Goal: Task Accomplishment & Management: Manage account settings

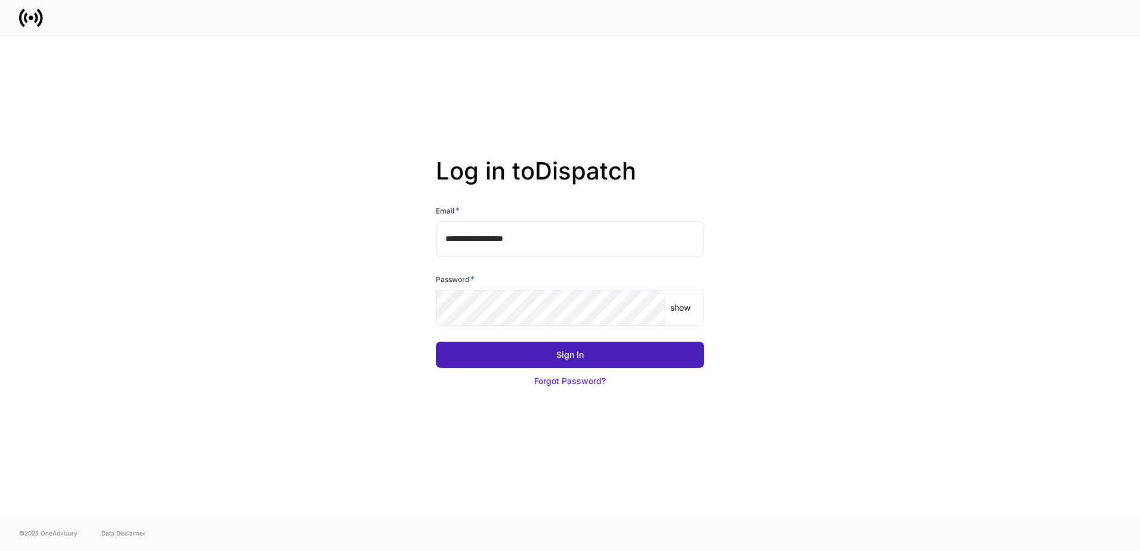
click at [569, 348] on button "Sign In" at bounding box center [570, 355] width 268 height 26
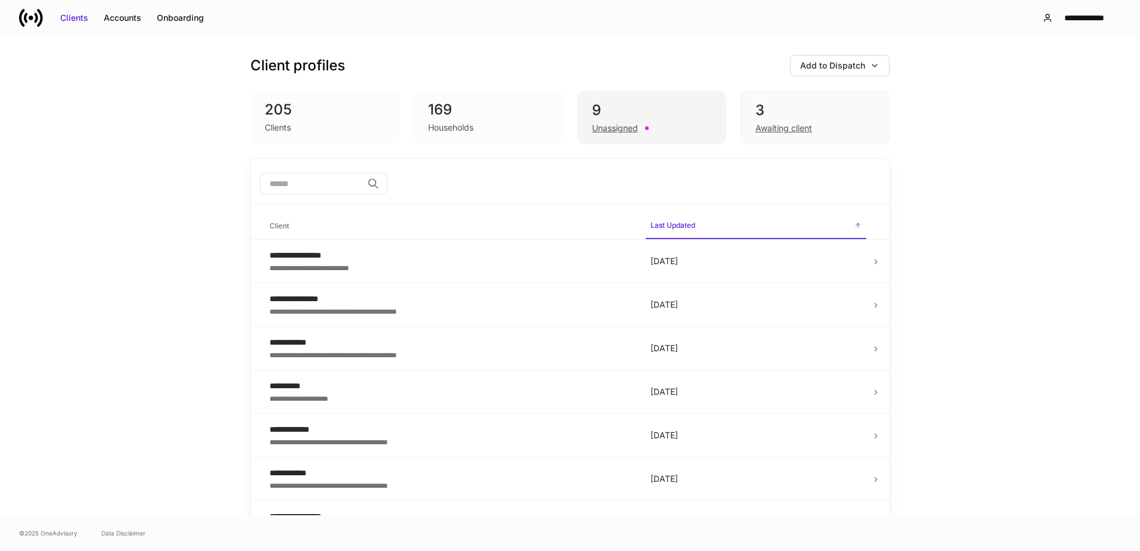
click at [677, 115] on div "9" at bounding box center [651, 110] width 119 height 19
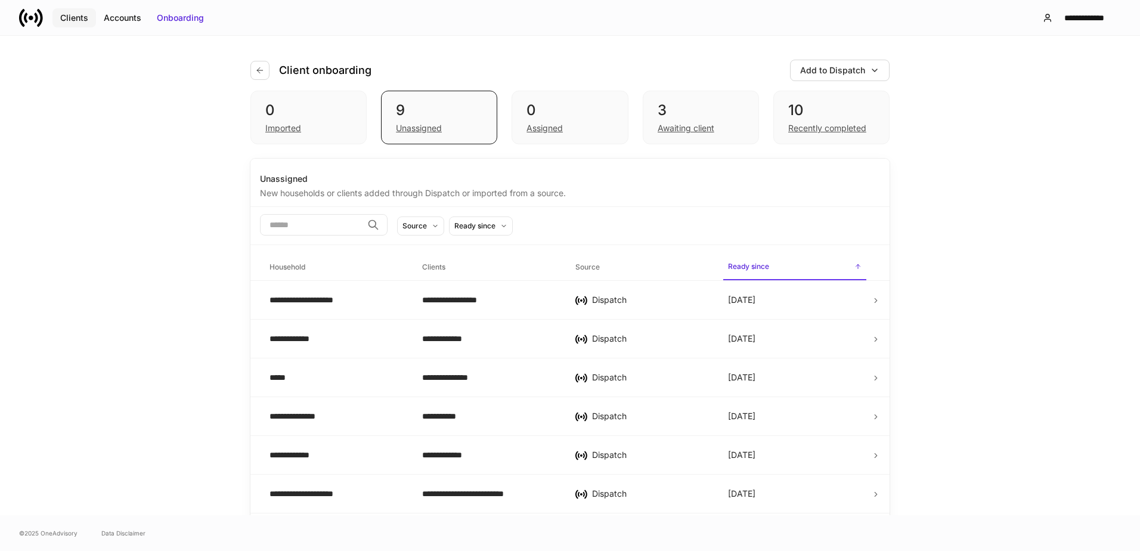
click at [63, 18] on div "Clients" at bounding box center [74, 18] width 28 height 12
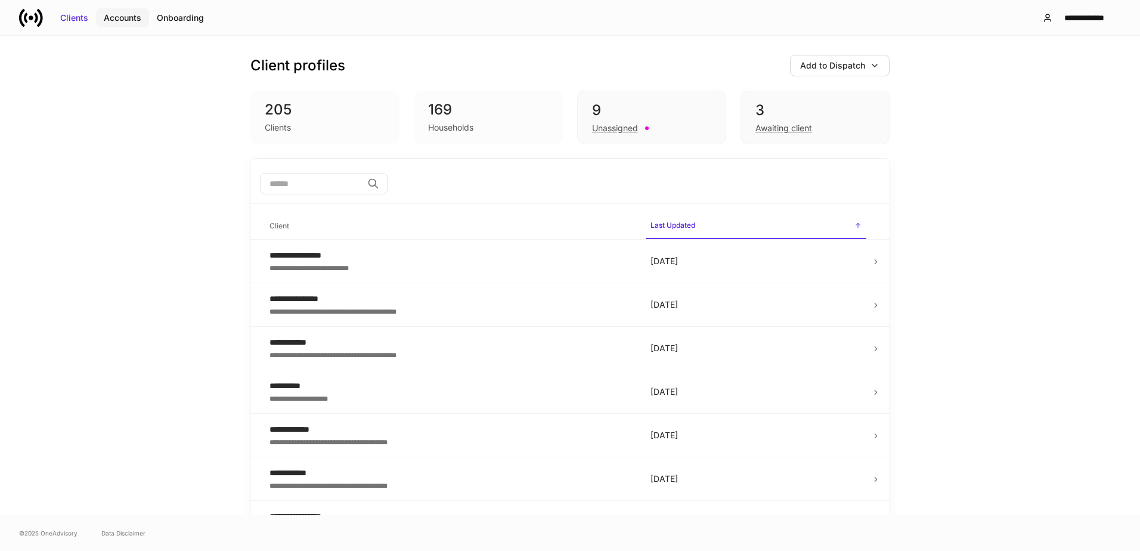
click at [129, 18] on div "Accounts" at bounding box center [123, 18] width 38 height 12
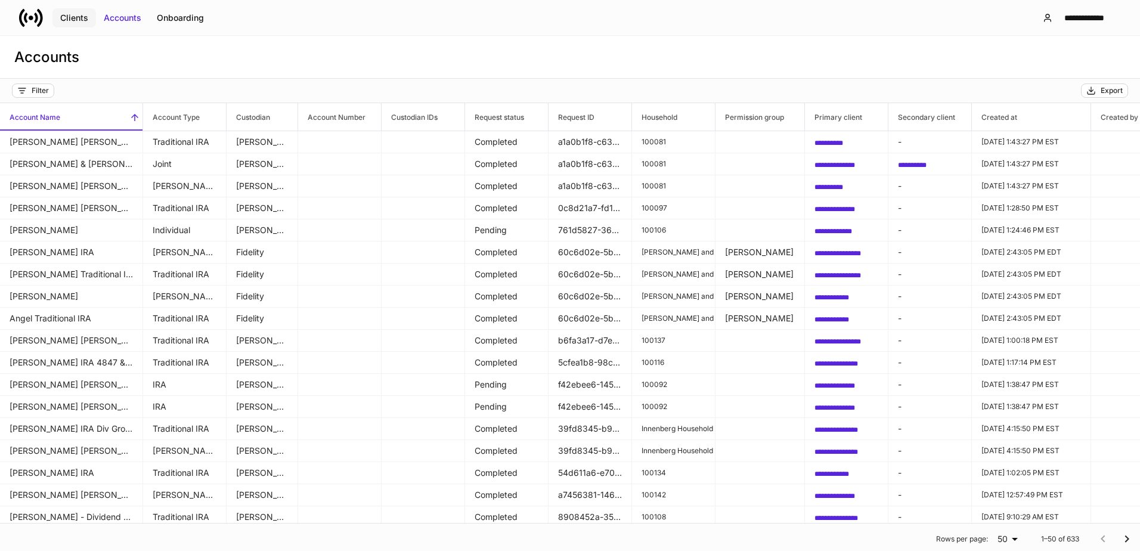
click at [67, 21] on div "Clients" at bounding box center [74, 18] width 28 height 12
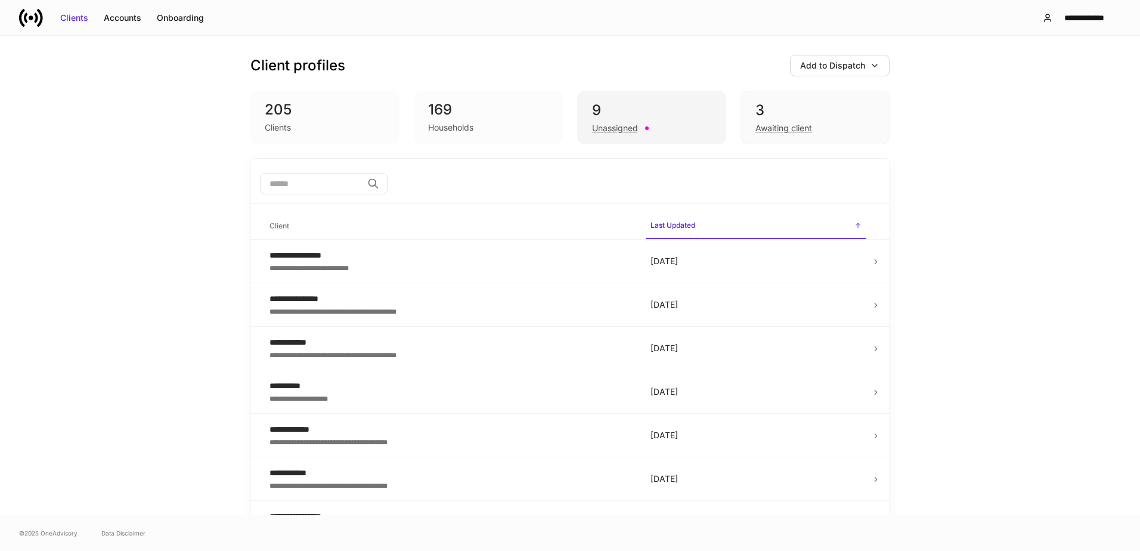
click at [622, 118] on div "9" at bounding box center [651, 110] width 119 height 19
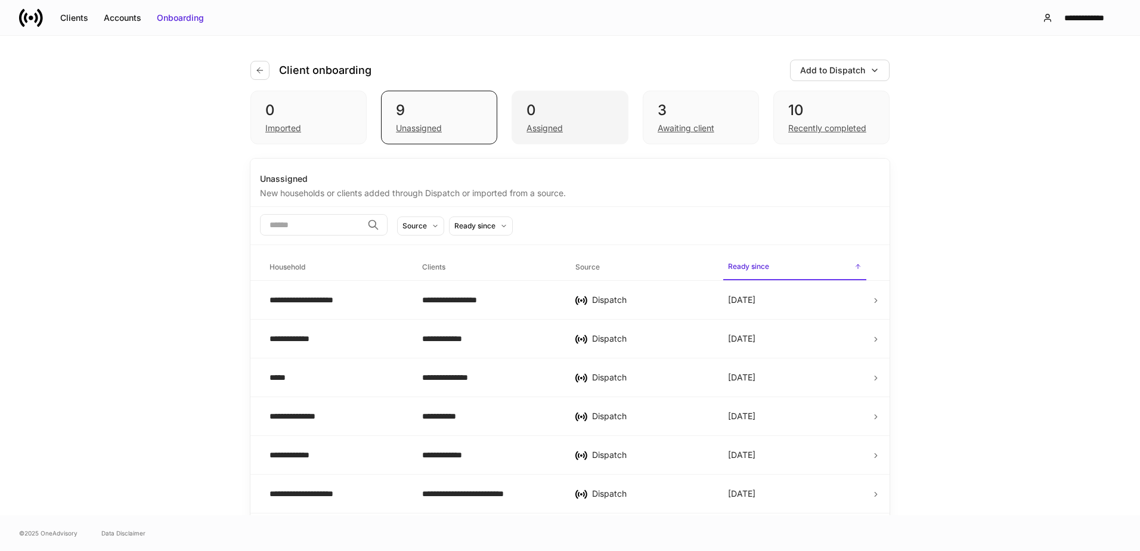
click at [565, 114] on div "0" at bounding box center [569, 110] width 86 height 19
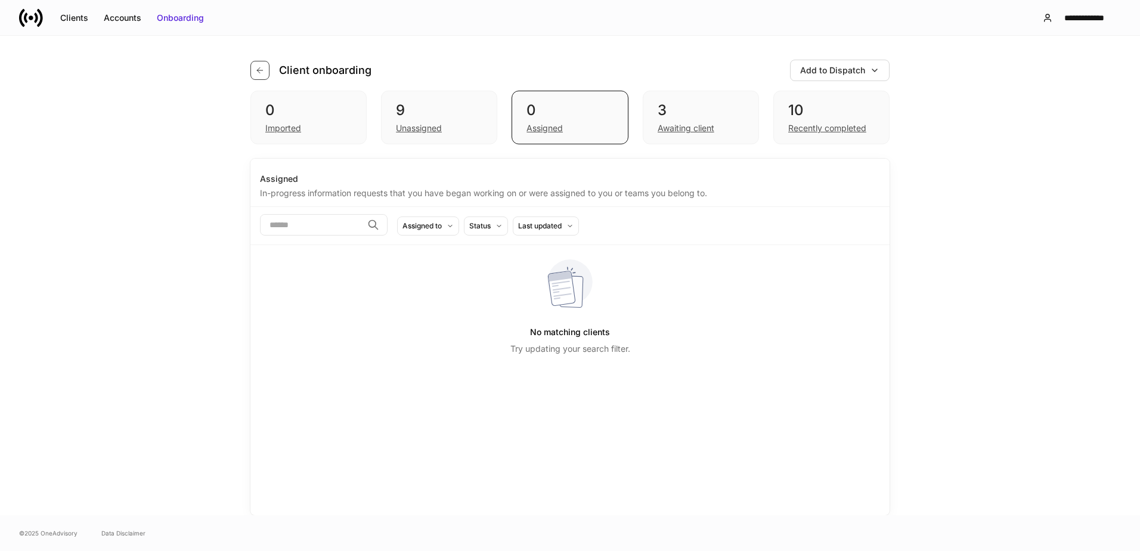
click at [261, 67] on icon "button" at bounding box center [260, 71] width 10 height 10
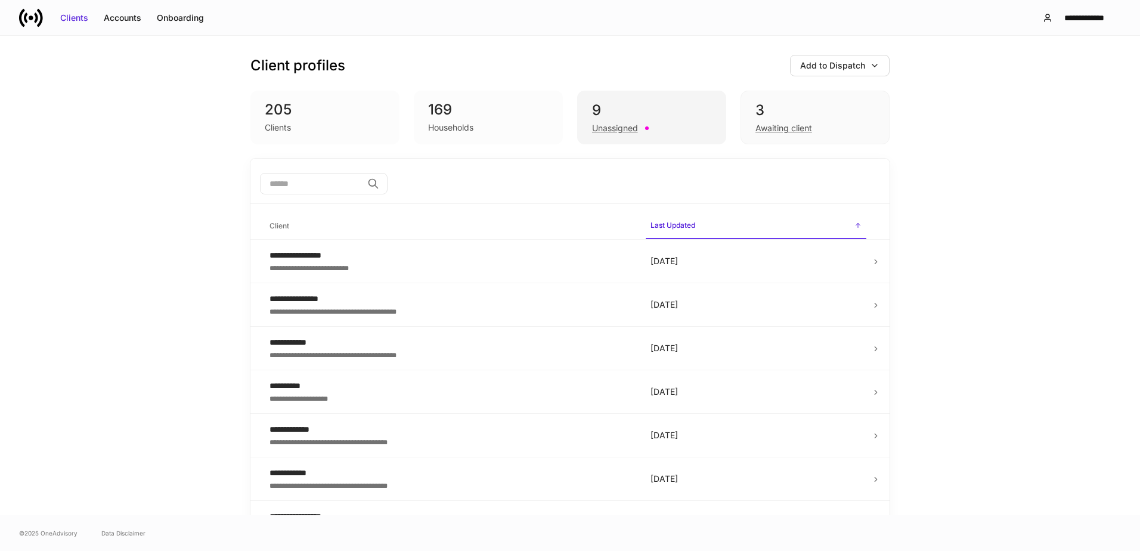
click at [625, 119] on div "9" at bounding box center [651, 110] width 119 height 19
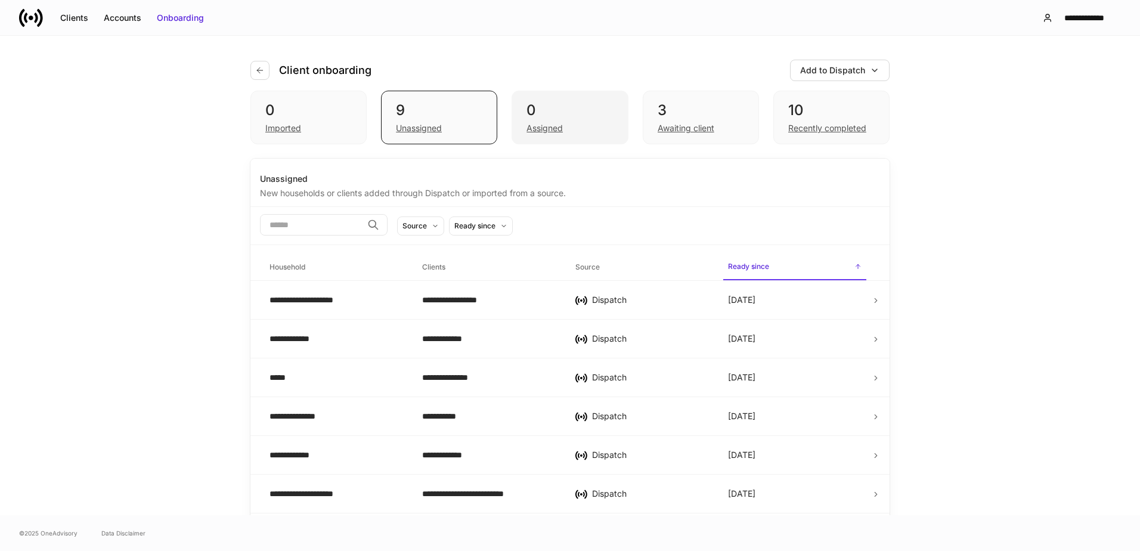
click at [586, 115] on div "0" at bounding box center [569, 110] width 86 height 19
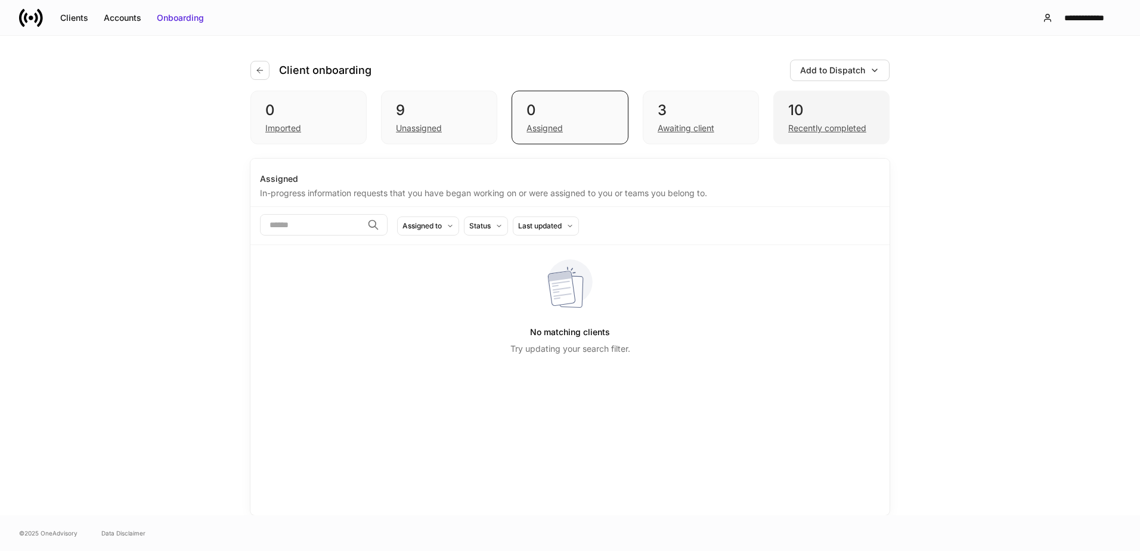
click at [792, 114] on div "10" at bounding box center [831, 110] width 86 height 19
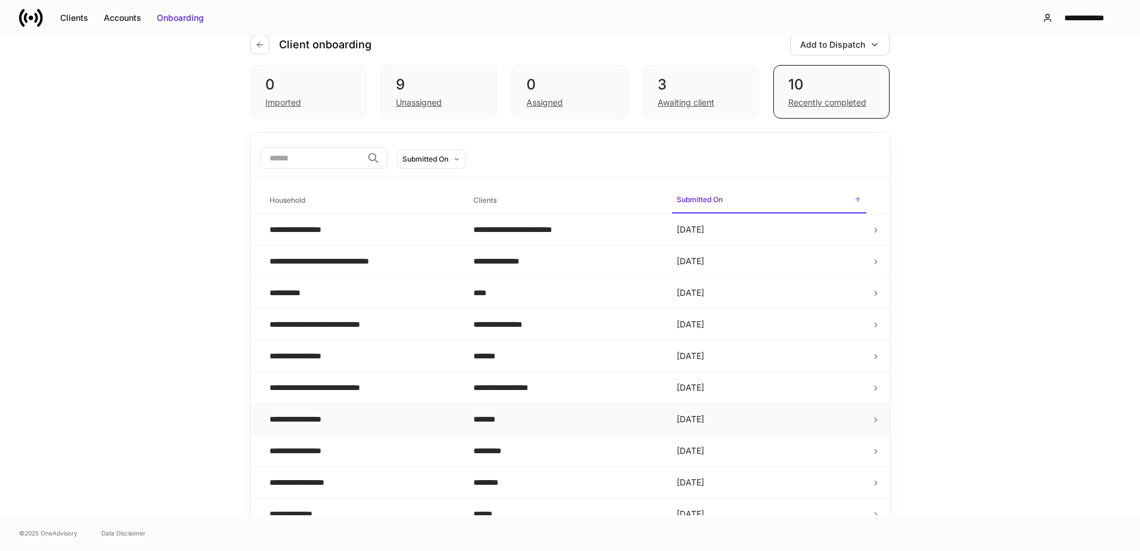
scroll to position [40, 0]
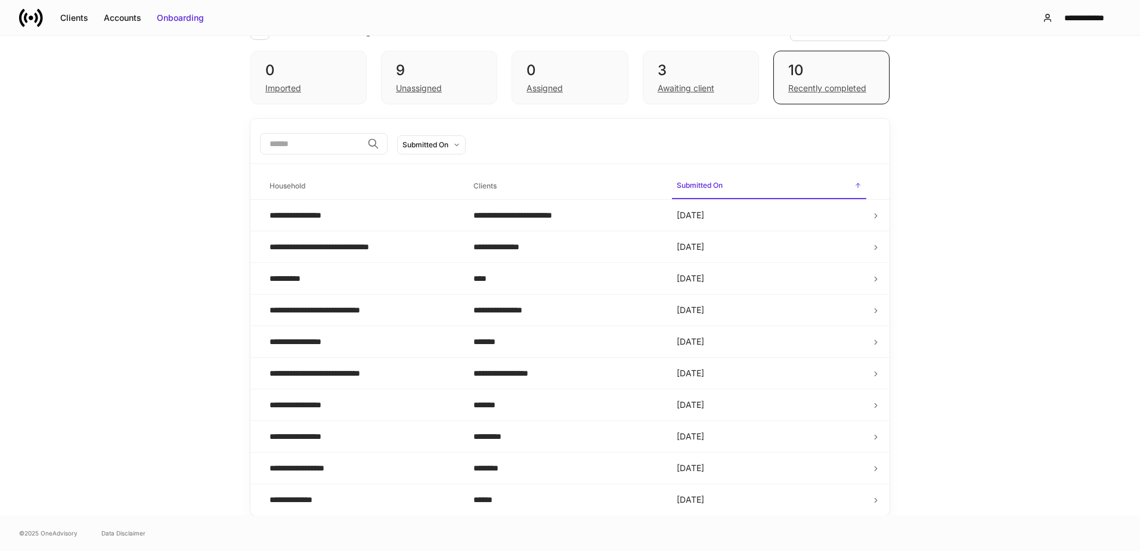
click at [996, 341] on div "**********" at bounding box center [570, 275] width 1140 height 479
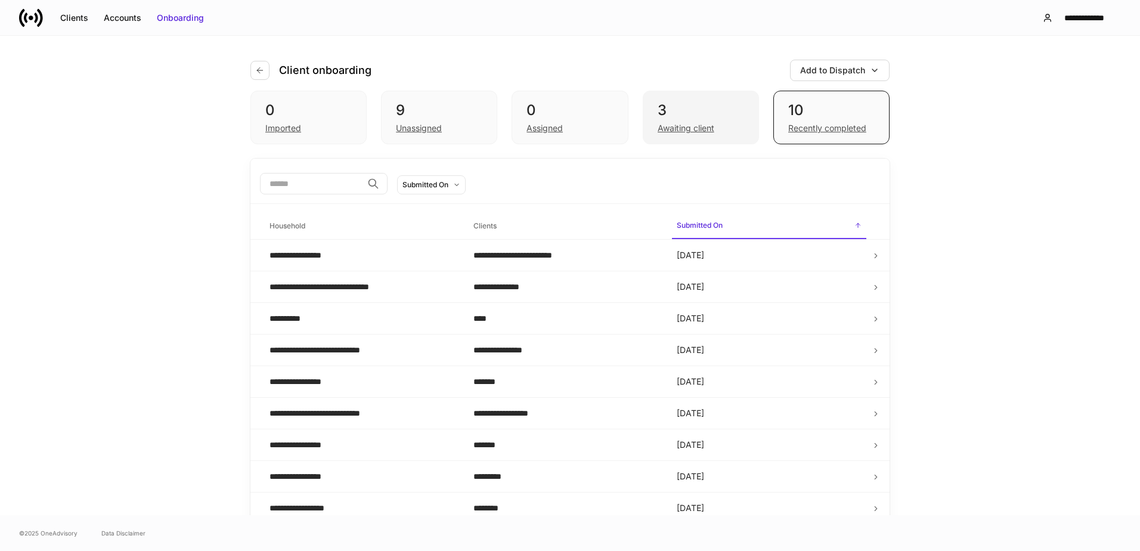
click at [713, 117] on div "3" at bounding box center [701, 110] width 86 height 19
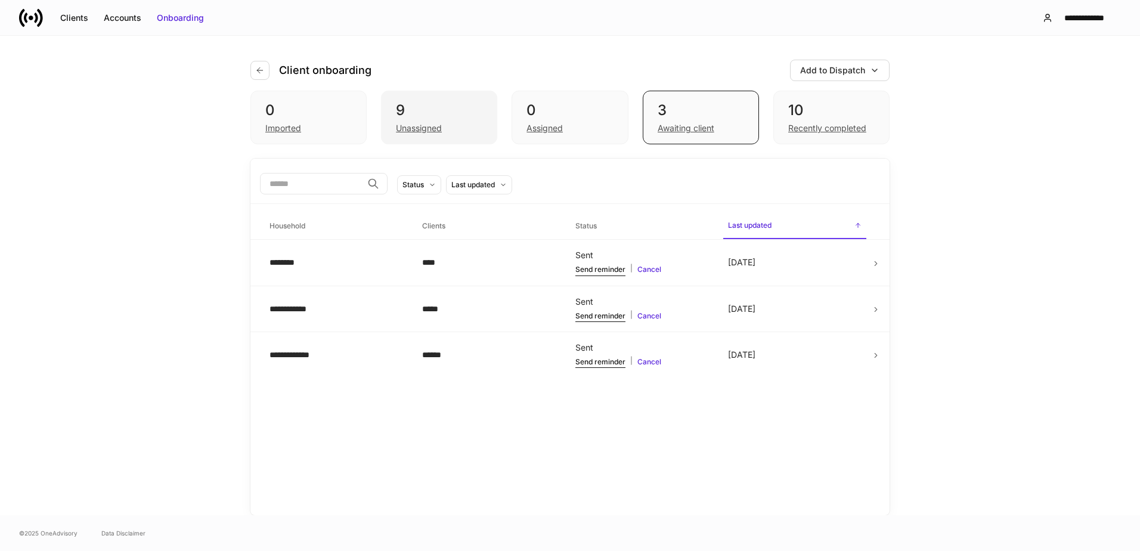
click at [443, 113] on div "9" at bounding box center [439, 110] width 86 height 19
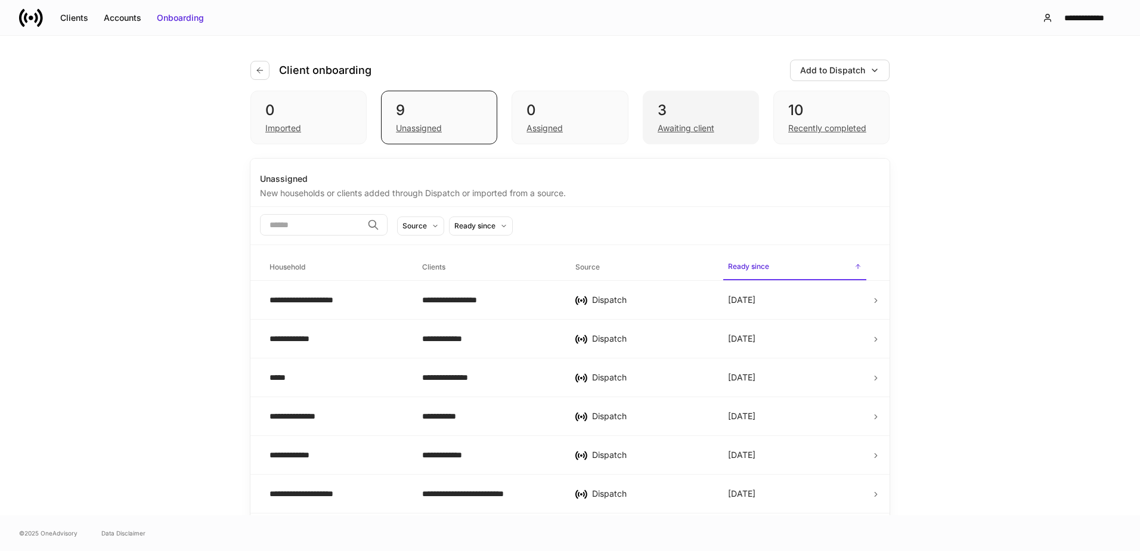
click at [711, 116] on div "3" at bounding box center [701, 110] width 86 height 19
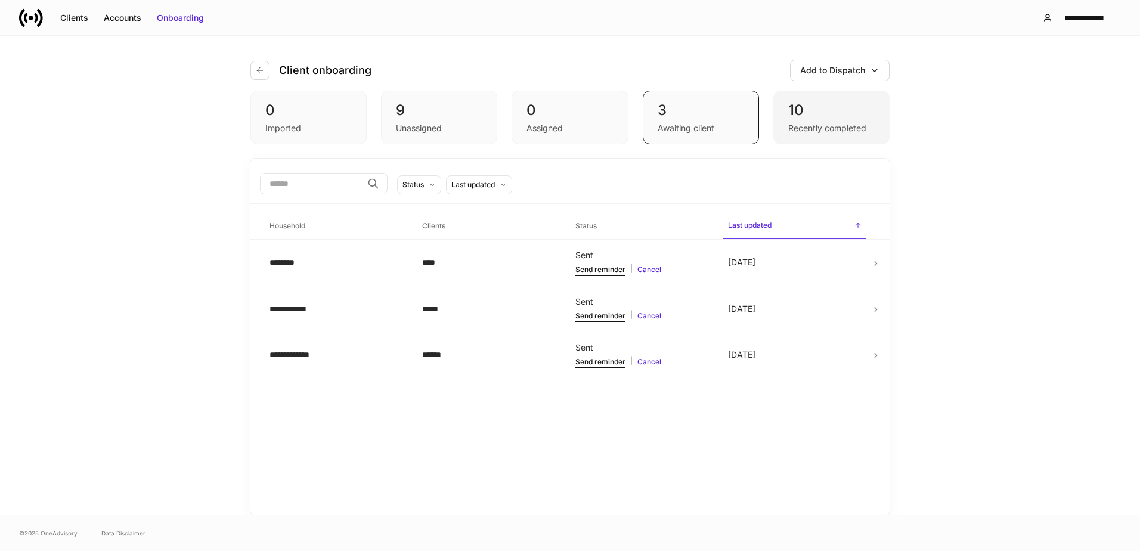
click at [814, 120] on div "Recently completed" at bounding box center [831, 127] width 86 height 14
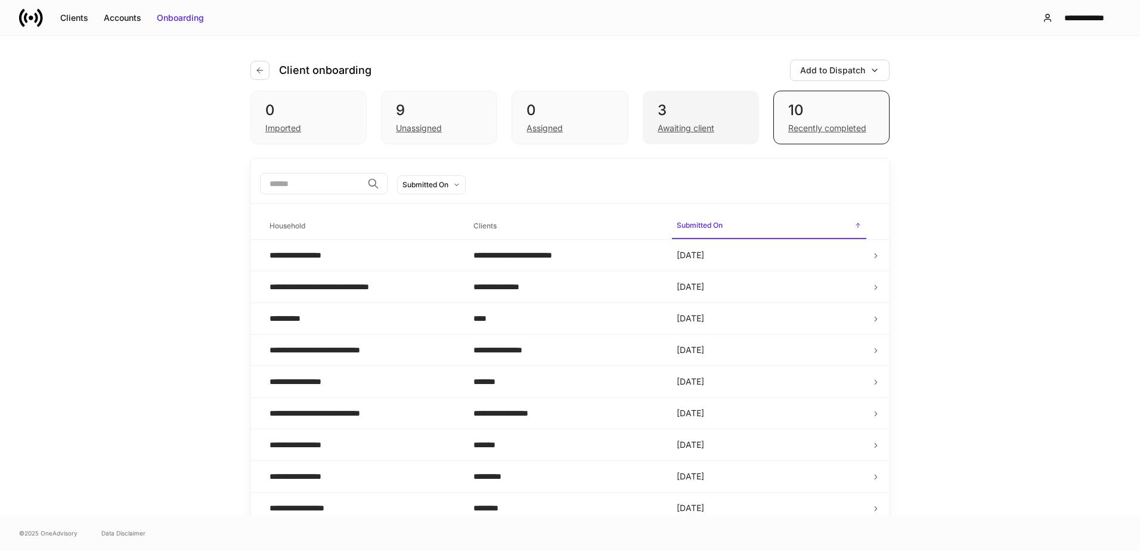
click at [719, 129] on div "Awaiting client" at bounding box center [701, 127] width 86 height 14
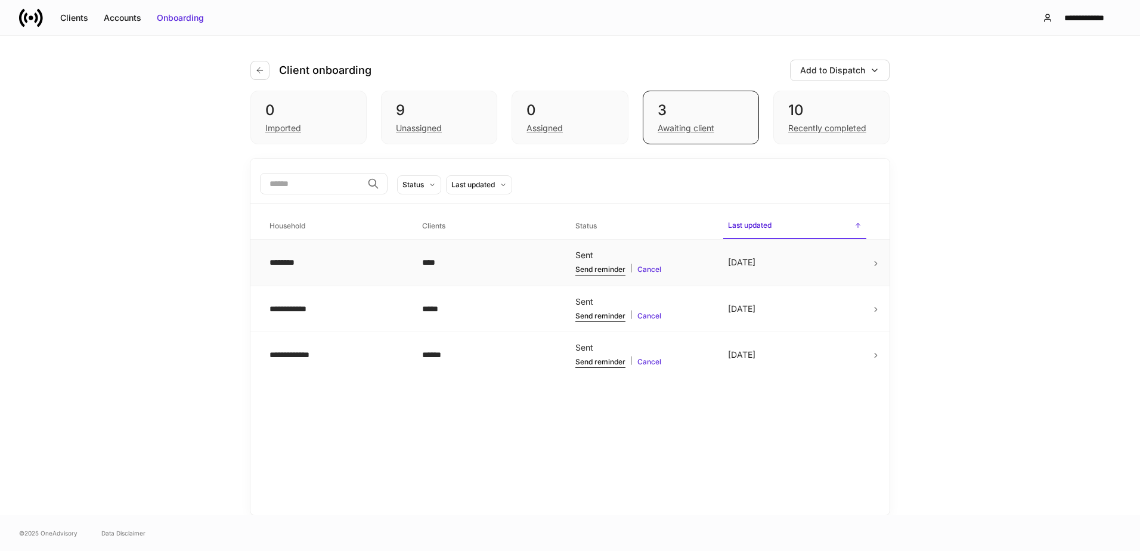
click at [661, 267] on div "Send reminder | Cancel" at bounding box center [642, 270] width 134 height 12
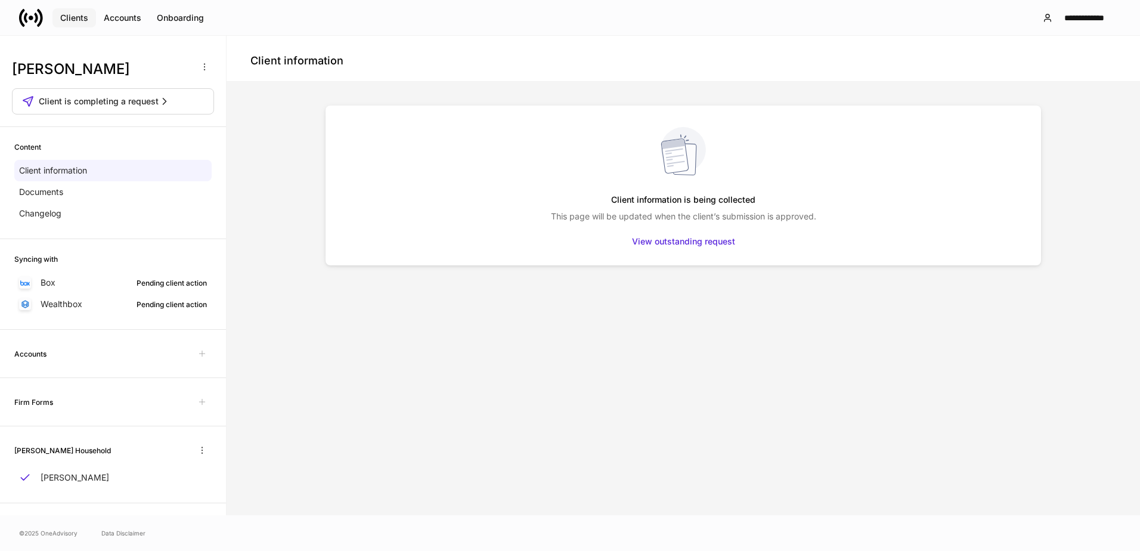
click at [80, 18] on div "Clients" at bounding box center [74, 18] width 28 height 12
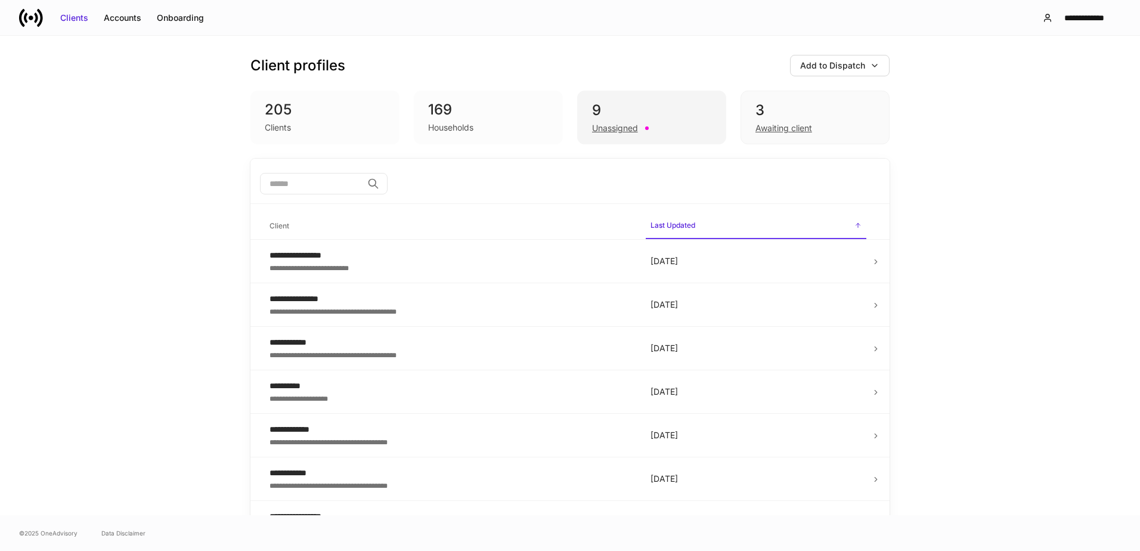
click at [639, 114] on div "9" at bounding box center [651, 110] width 119 height 19
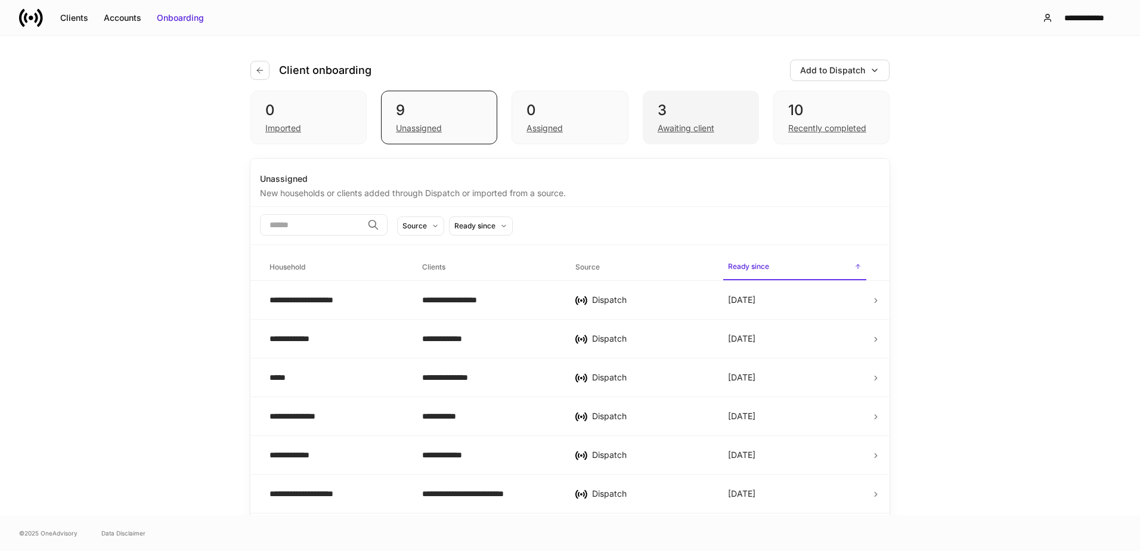
click at [689, 114] on div "3" at bounding box center [701, 110] width 86 height 19
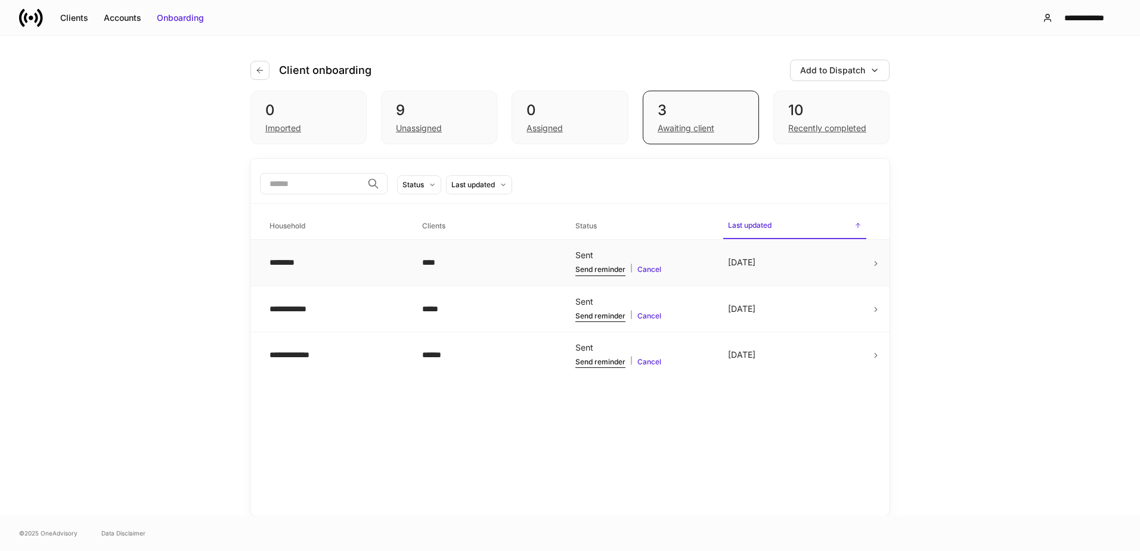
click at [877, 262] on icon at bounding box center [876, 263] width 8 height 8
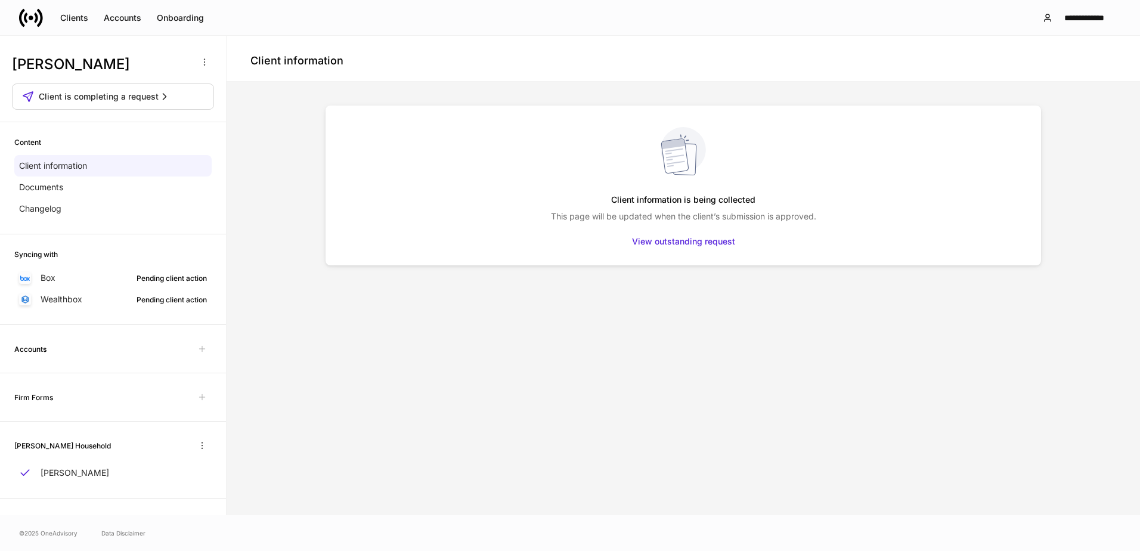
scroll to position [7, 0]
click at [67, 473] on p "[PERSON_NAME]" at bounding box center [75, 470] width 69 height 12
click at [63, 182] on p "Documents" at bounding box center [41, 185] width 44 height 12
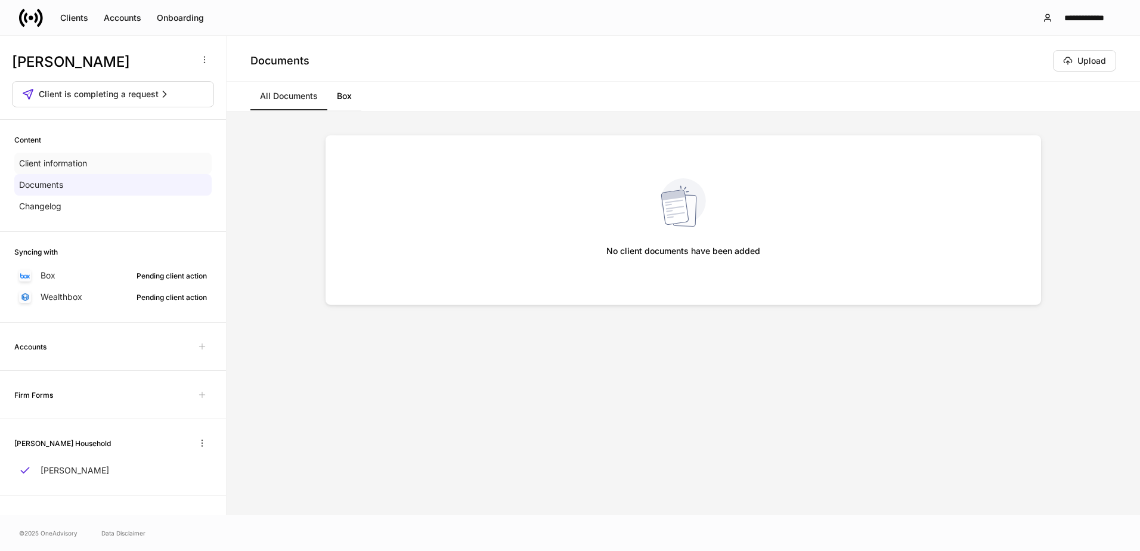
click at [63, 170] on div "Client information" at bounding box center [112, 163] width 197 height 21
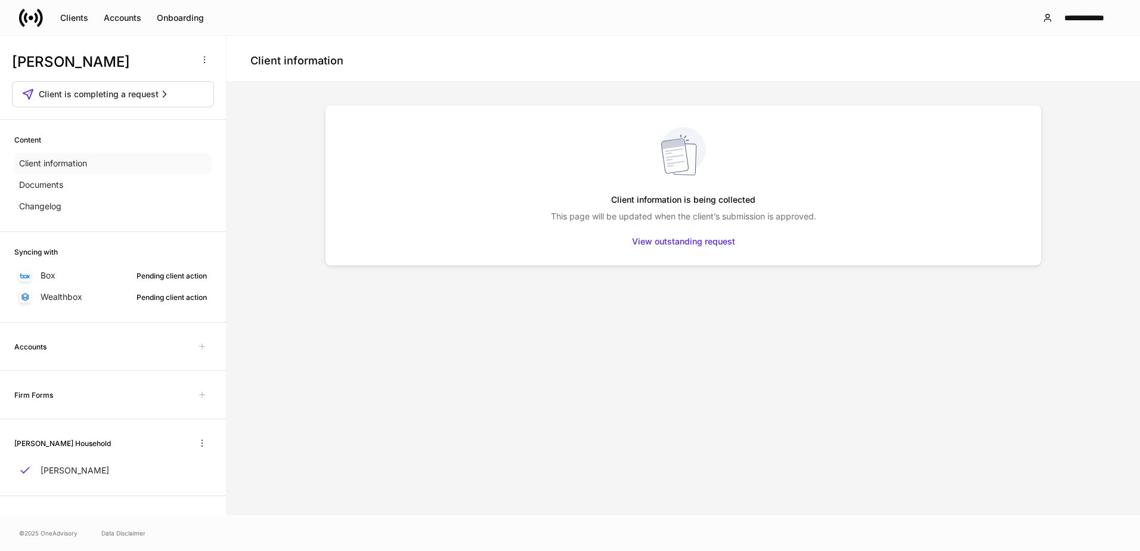
click at [63, 162] on p "Client information" at bounding box center [53, 163] width 68 height 12
click at [63, 206] on div "Changelog" at bounding box center [112, 206] width 197 height 21
click at [72, 161] on p "Client information" at bounding box center [53, 163] width 68 height 12
click at [71, 15] on div "Clients" at bounding box center [74, 18] width 28 height 12
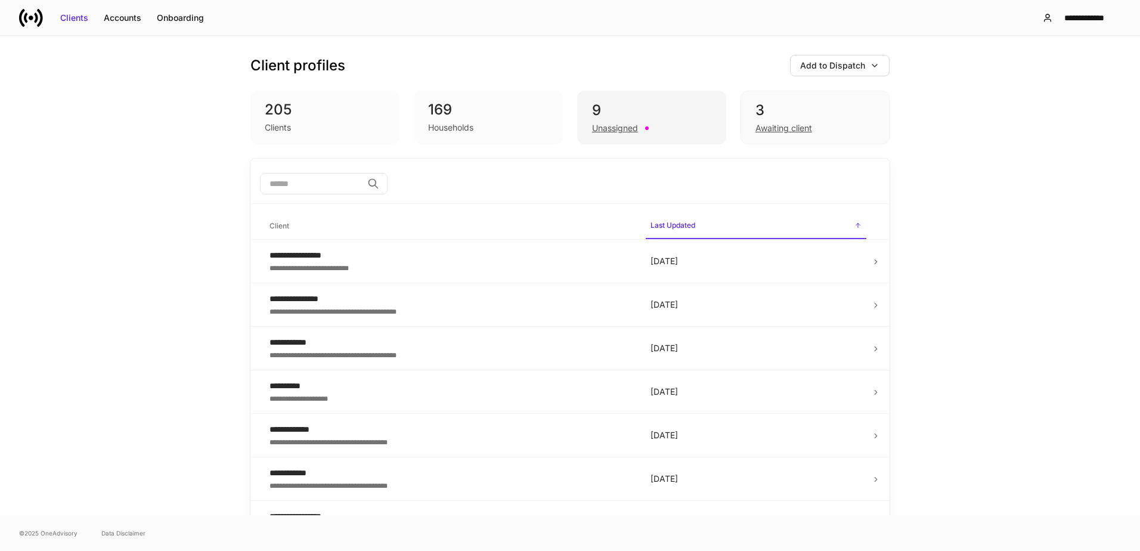
click at [624, 114] on div "9" at bounding box center [651, 110] width 119 height 19
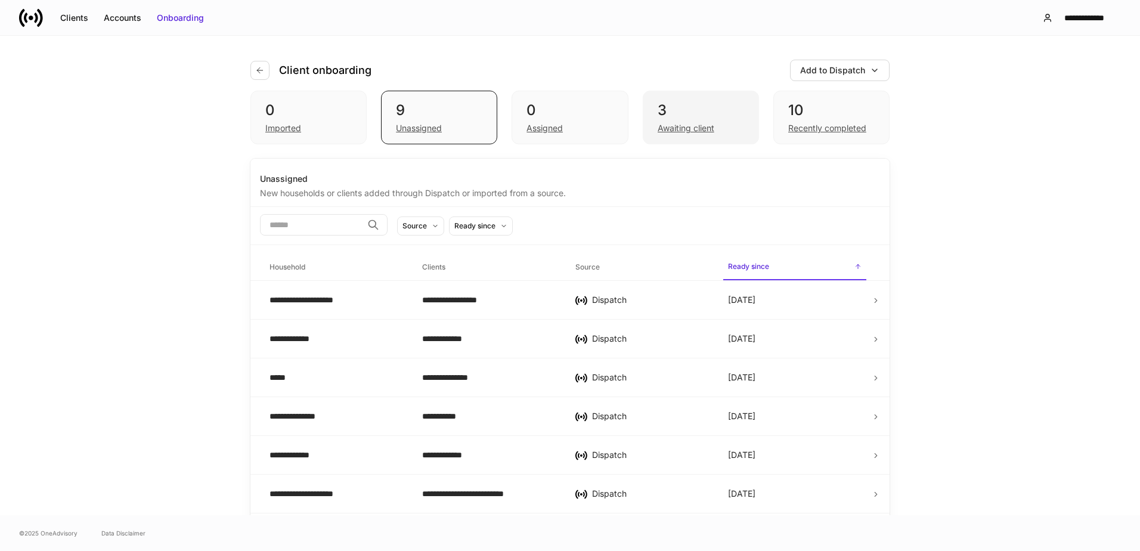
click at [658, 106] on div "3" at bounding box center [701, 110] width 86 height 19
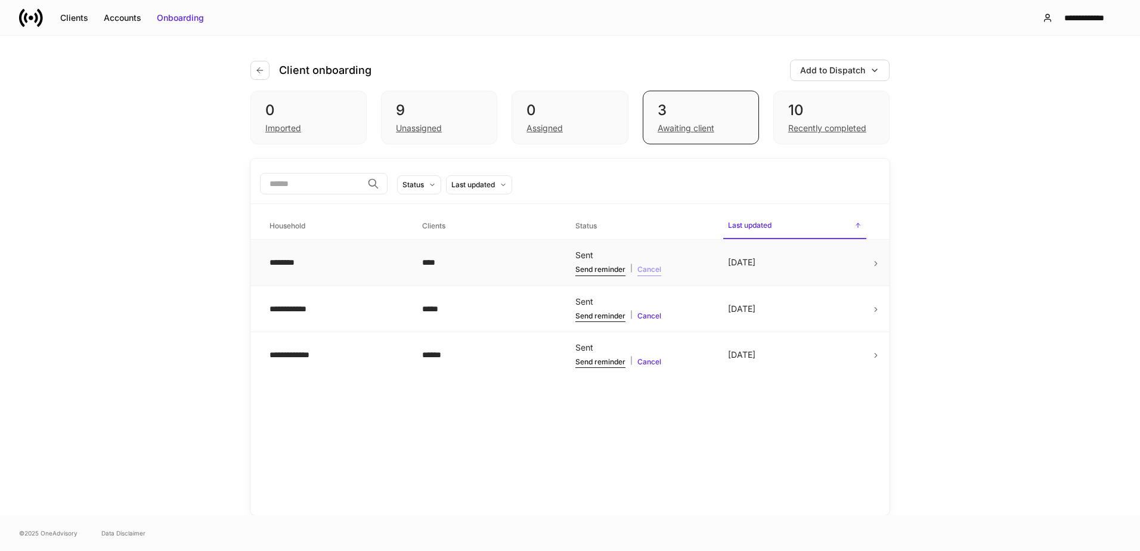
click at [645, 269] on div "Cancel" at bounding box center [649, 270] width 24 height 12
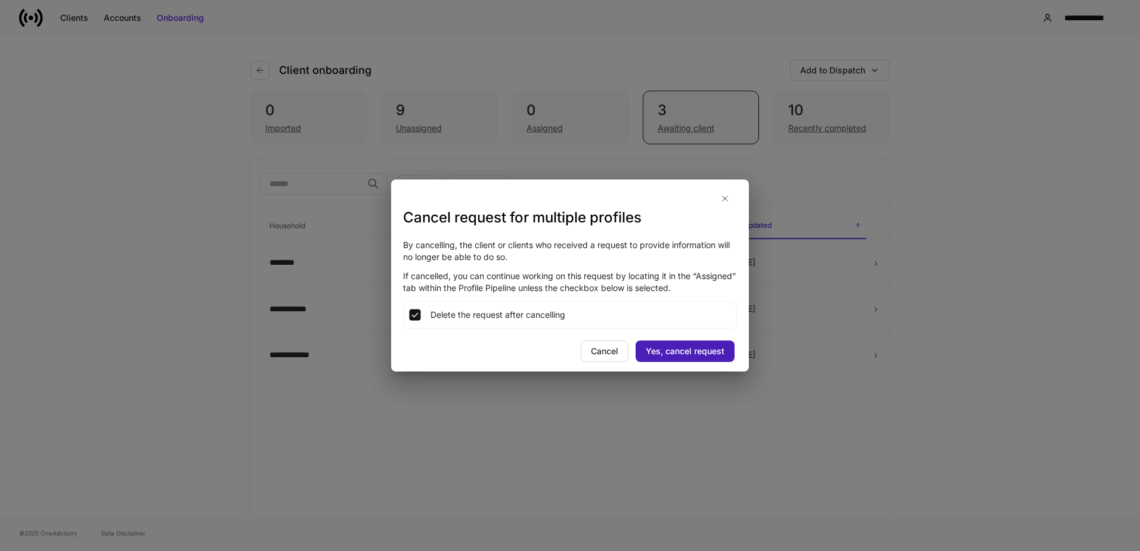
click at [672, 357] on button "Yes, cancel request" at bounding box center [685, 350] width 99 height 21
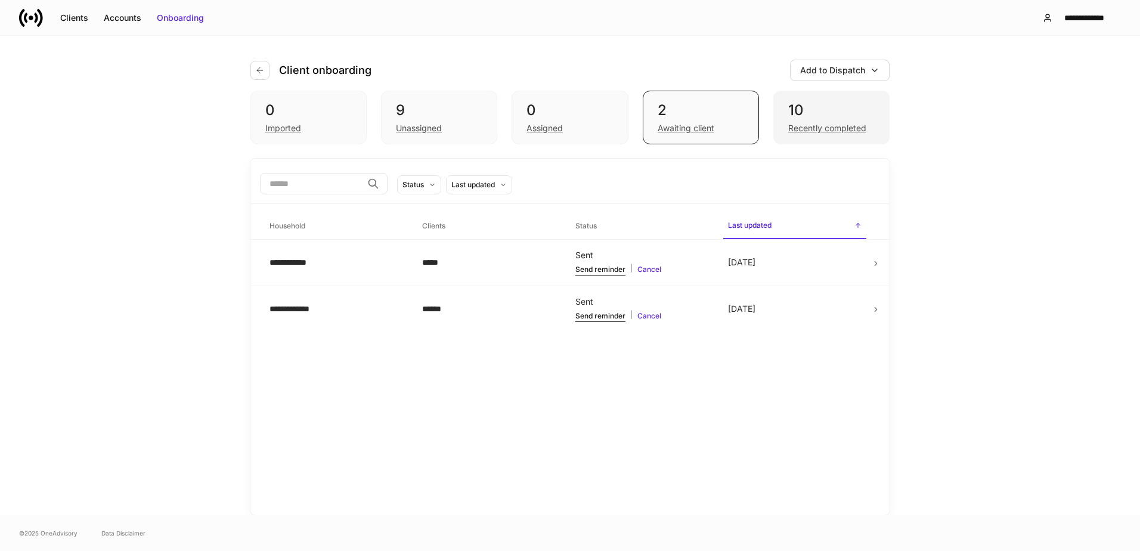
click at [826, 110] on div "10" at bounding box center [831, 110] width 86 height 19
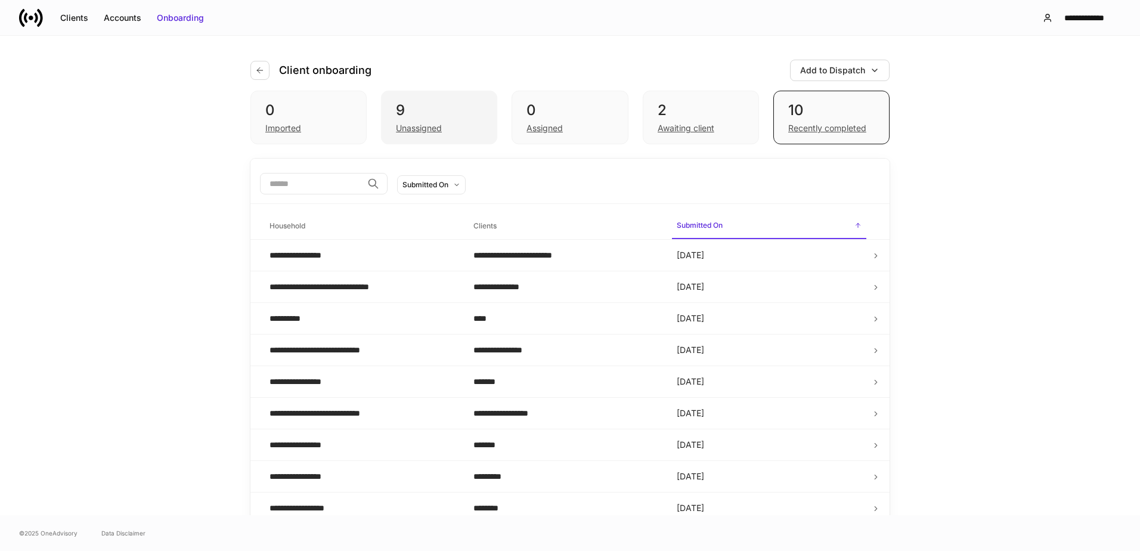
click at [462, 122] on div "Unassigned" at bounding box center [439, 127] width 86 height 14
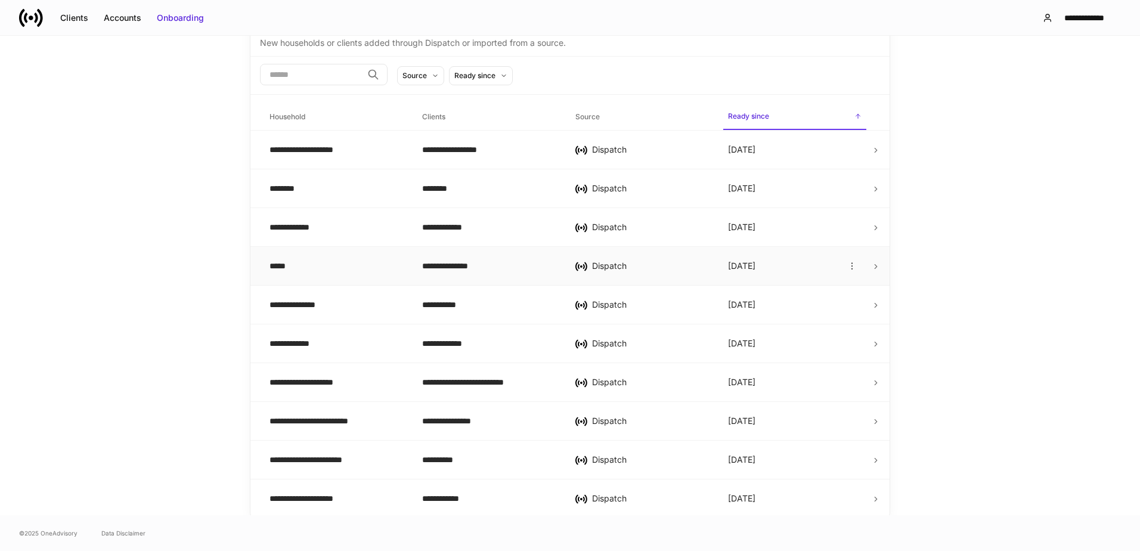
scroll to position [153, 0]
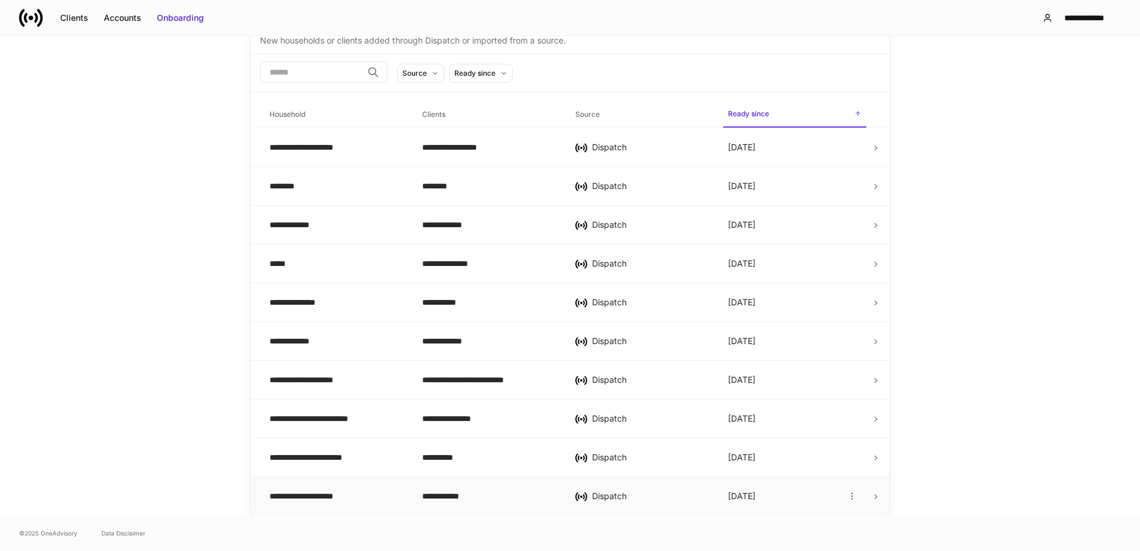
click at [874, 497] on icon at bounding box center [876, 497] width 8 height 8
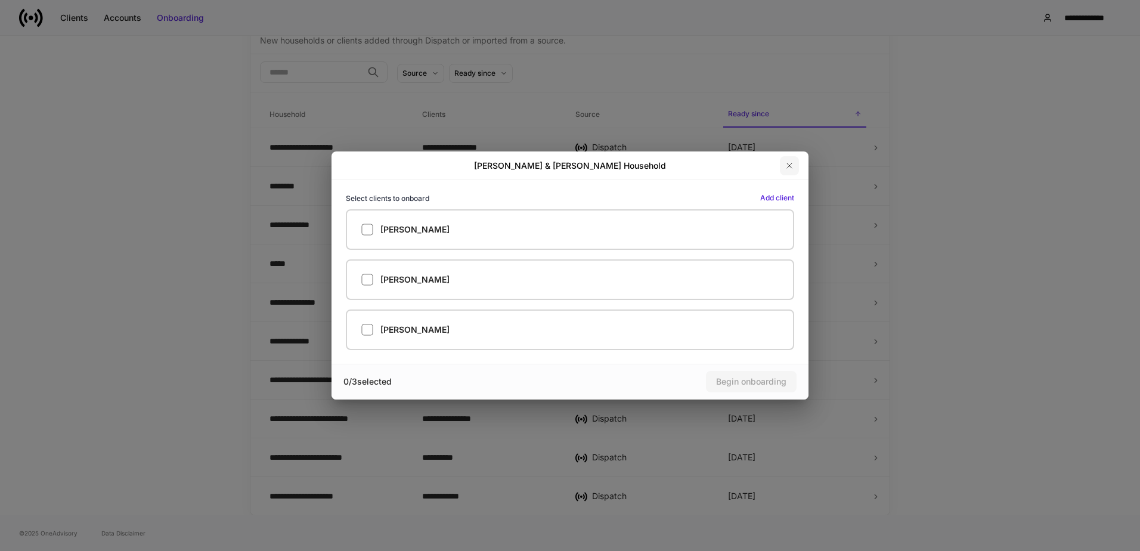
click at [789, 168] on icon "button" at bounding box center [790, 166] width 10 height 10
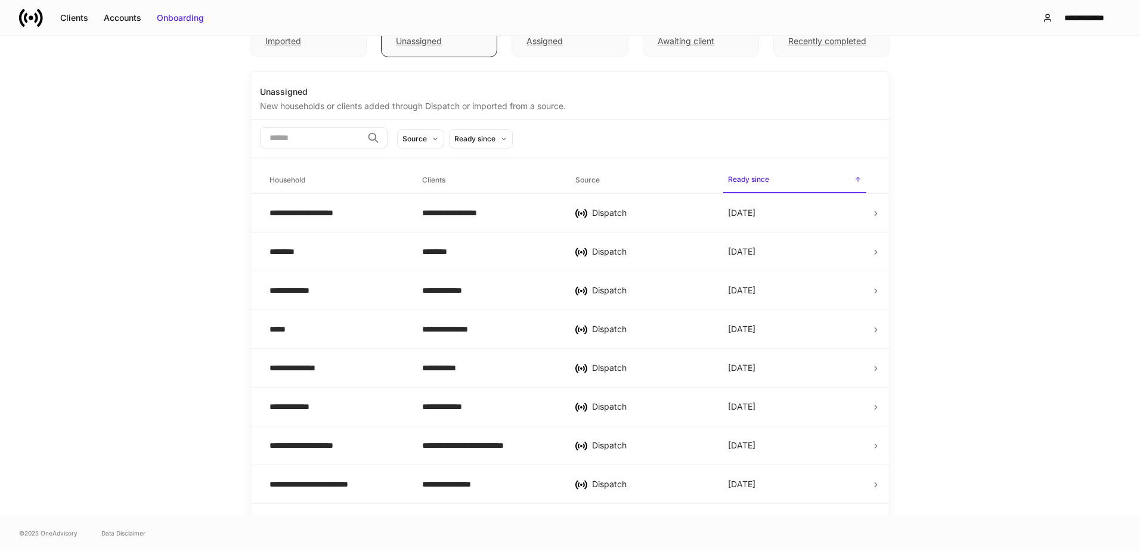
scroll to position [0, 0]
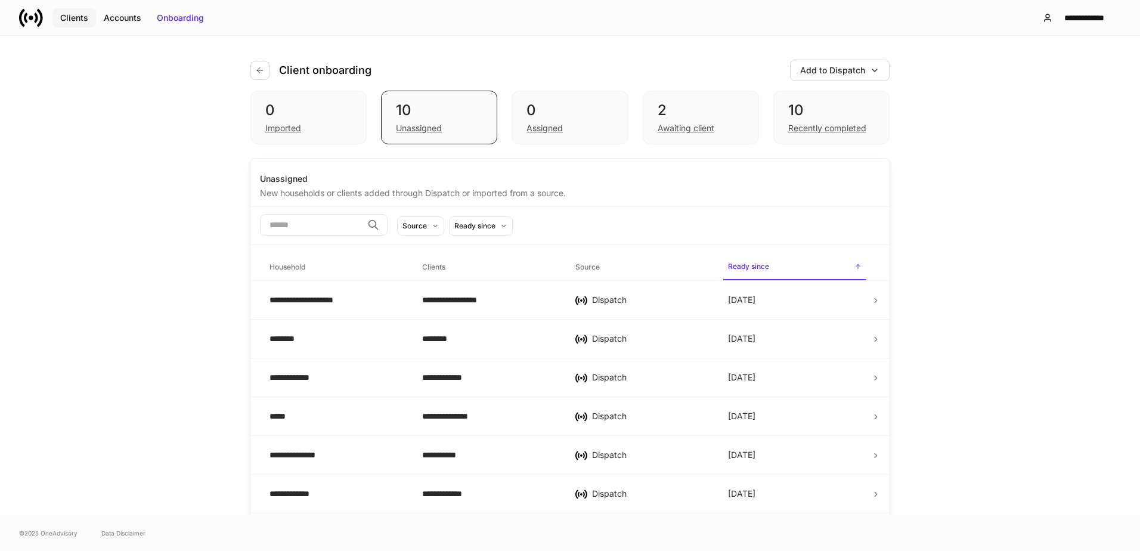
click at [81, 15] on div "Clients" at bounding box center [74, 18] width 28 height 12
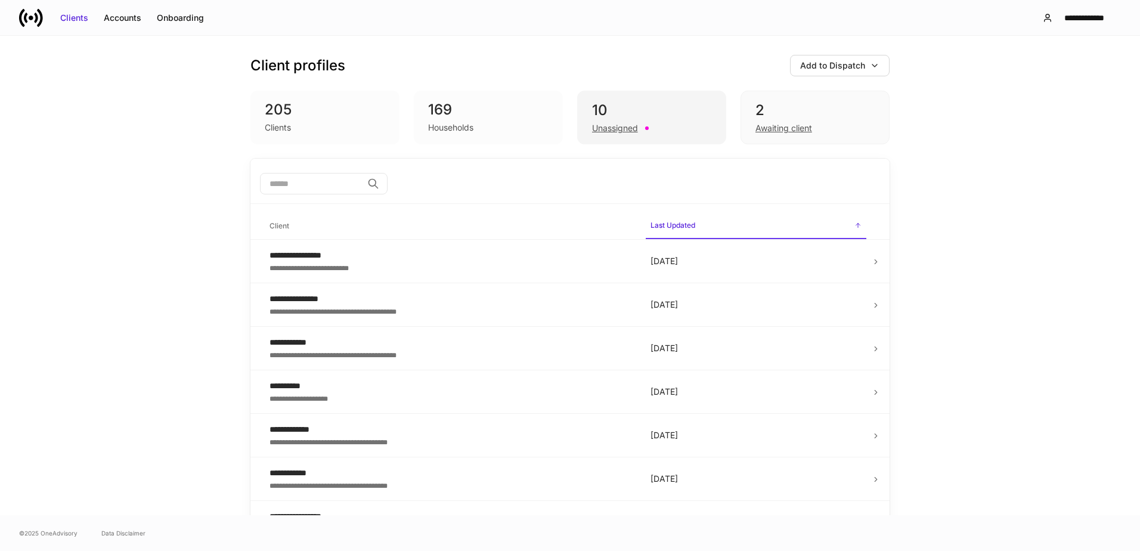
click at [661, 121] on div "Unassigned" at bounding box center [651, 127] width 119 height 14
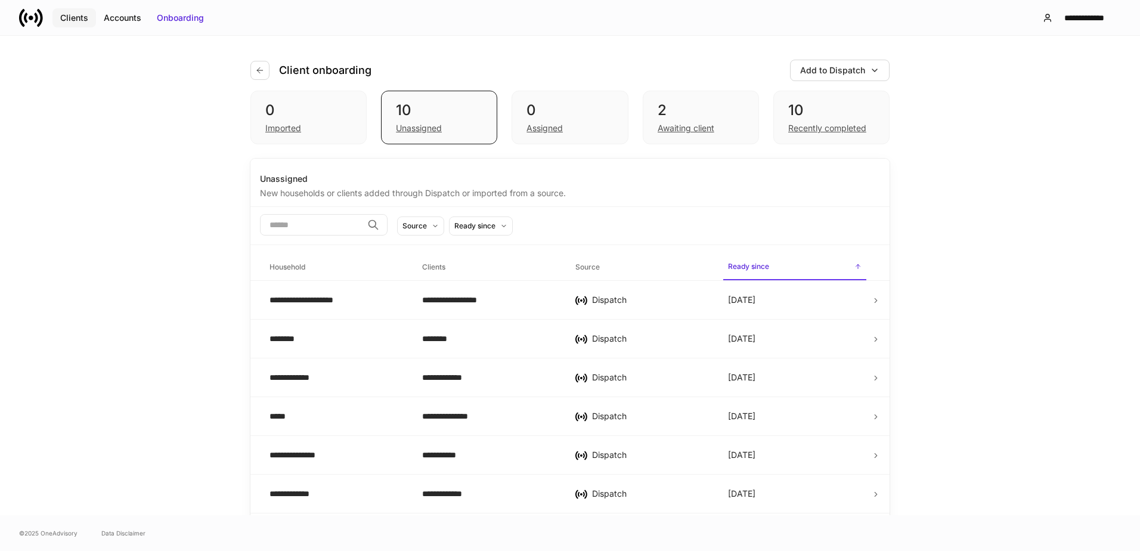
click at [69, 16] on div "Clients" at bounding box center [74, 18] width 28 height 12
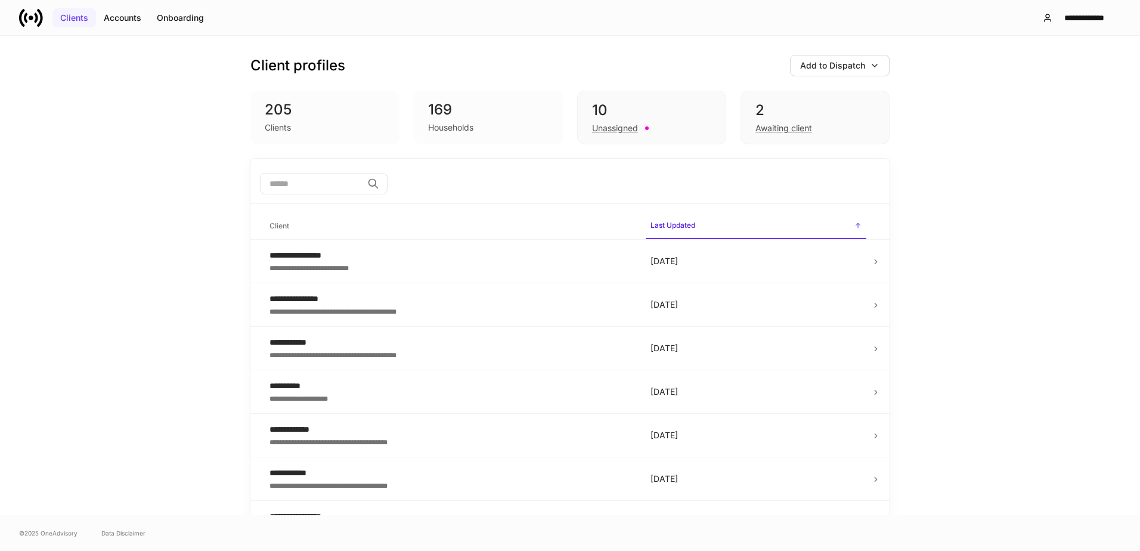
click at [72, 16] on div "Clients" at bounding box center [74, 18] width 28 height 12
click at [110, 16] on div "Accounts" at bounding box center [123, 18] width 38 height 12
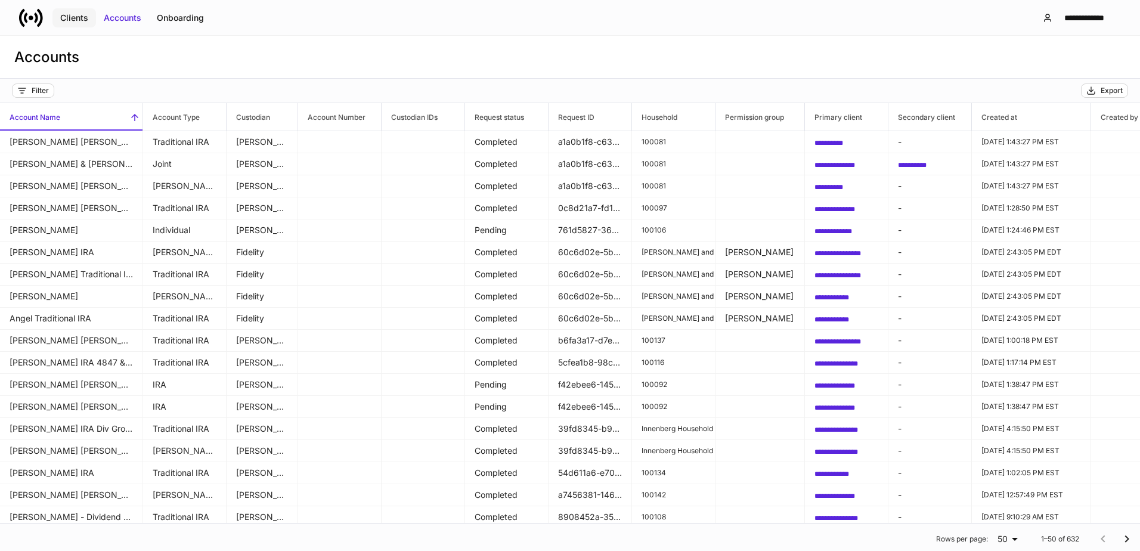
click at [78, 16] on div "Clients" at bounding box center [74, 18] width 28 height 12
